Goal: Navigation & Orientation: Find specific page/section

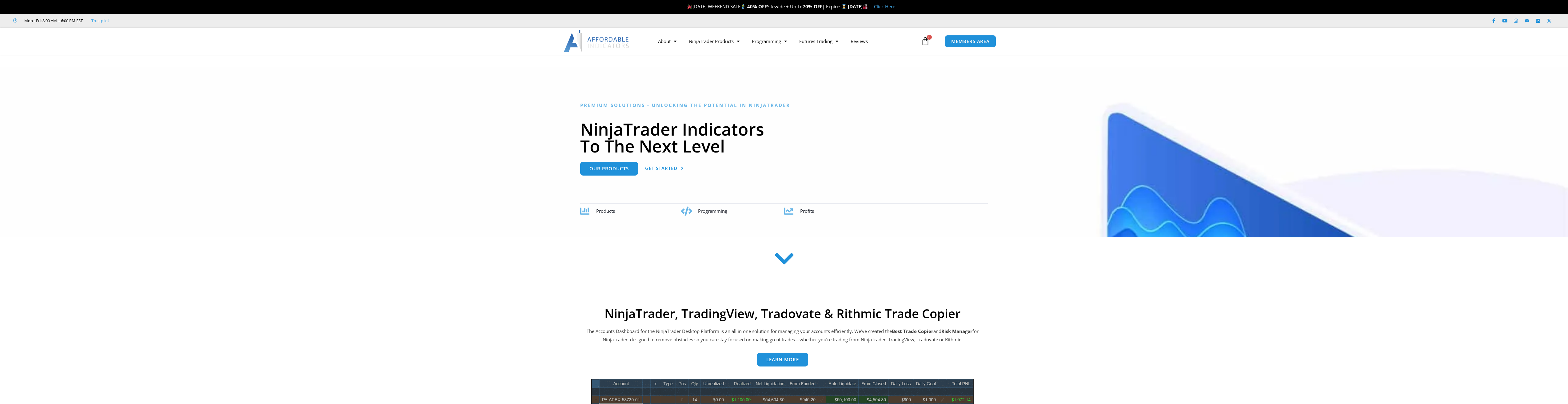
click at [895, 8] on link "Click Here" at bounding box center [885, 7] width 21 height 6
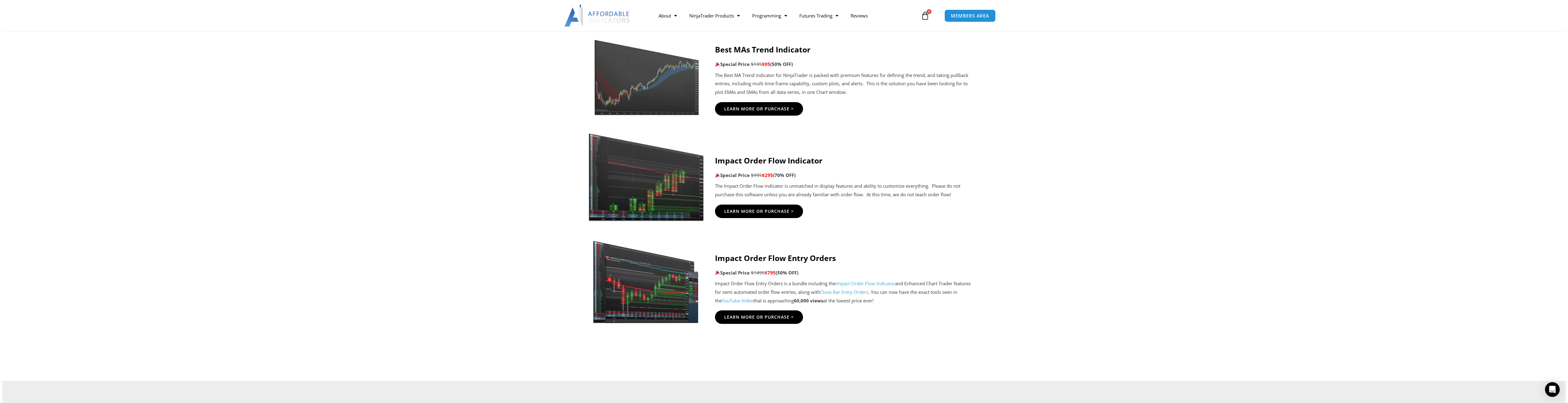
scroll to position [1227, 0]
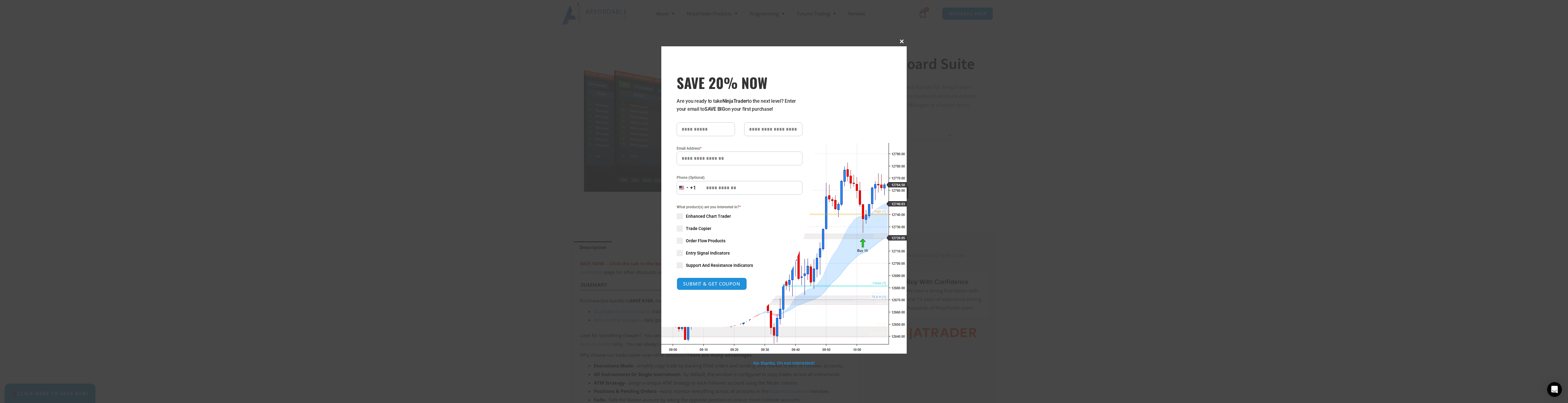
click at [899, 39] on button "Close this module" at bounding box center [901, 41] width 10 height 10
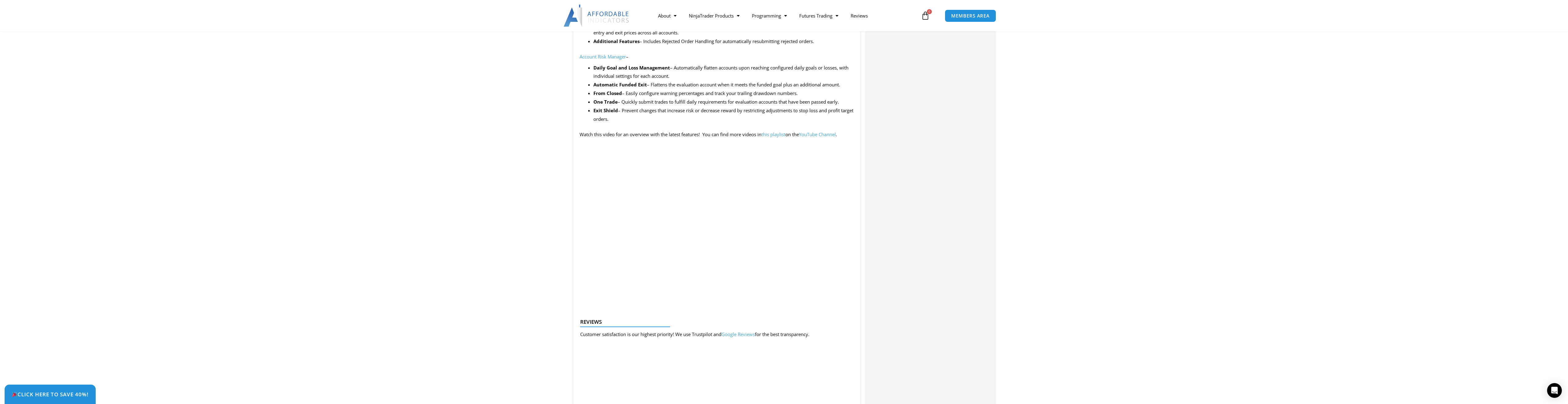
scroll to position [554, 0]
